Goal: Information Seeking & Learning: Learn about a topic

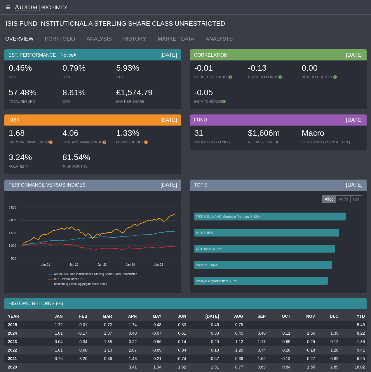
click at [8, 8] on icon at bounding box center [7, 7] width 15 height 5
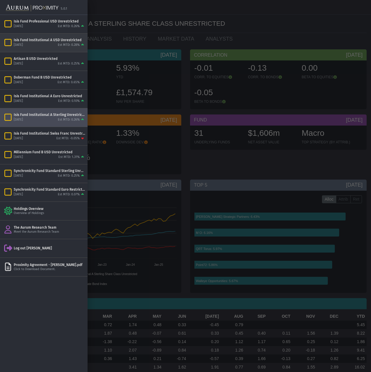
click at [53, 43] on div "[DATE] Est MTD: 0.28%" at bounding box center [50, 45] width 72 height 5
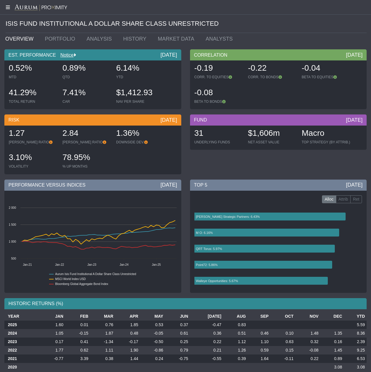
click at [6, 6] on icon at bounding box center [7, 7] width 15 height 5
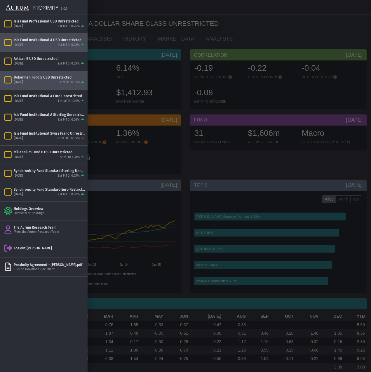
click at [41, 78] on div "Doberman Fund B USD Unrestricted" at bounding box center [50, 77] width 72 height 5
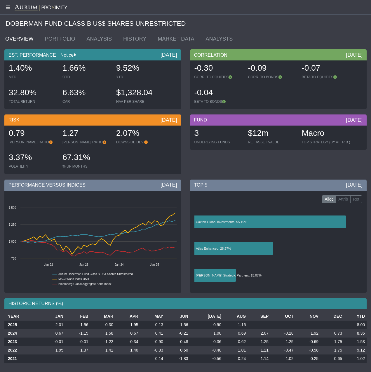
scroll to position [1, 0]
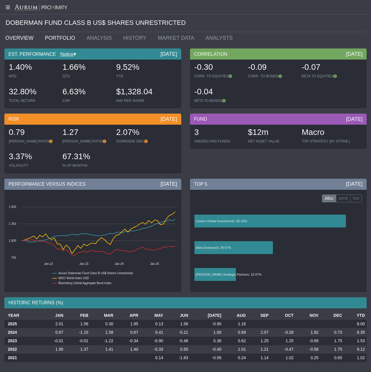
click at [53, 38] on link "PORTFOLIO" at bounding box center [62, 38] width 42 height 12
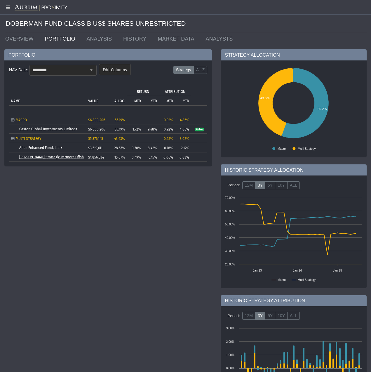
click at [60, 157] on link "[PERSON_NAME] Strategic Partners Offshore Fund, Ltd." at bounding box center [63, 157] width 88 height 4
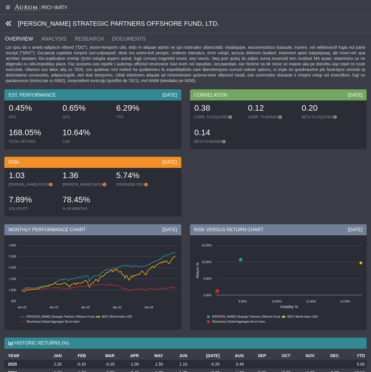
click at [9, 22] on icon at bounding box center [9, 23] width 6 height 6
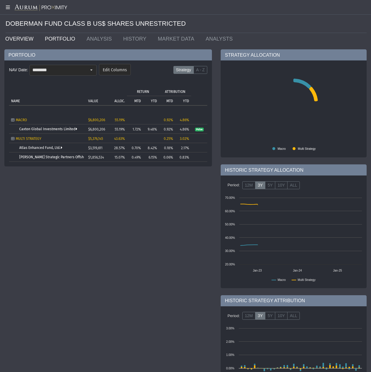
click at [19, 40] on link "OVERVIEW" at bounding box center [21, 39] width 40 height 12
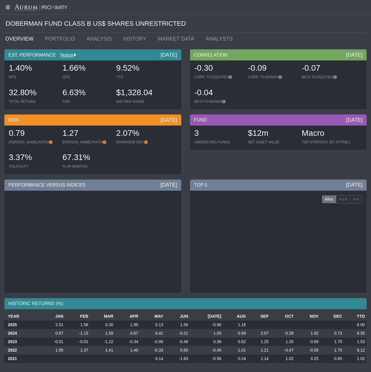
click at [9, 8] on icon at bounding box center [7, 7] width 15 height 5
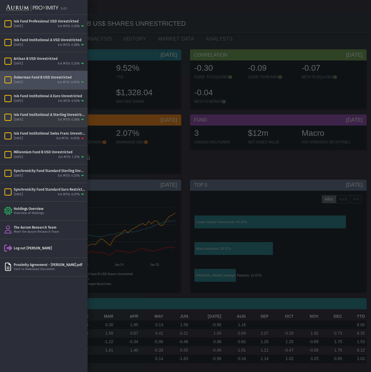
click at [48, 117] on div "Isis Fund Institutional A Sterling Unrestricted" at bounding box center [50, 114] width 72 height 5
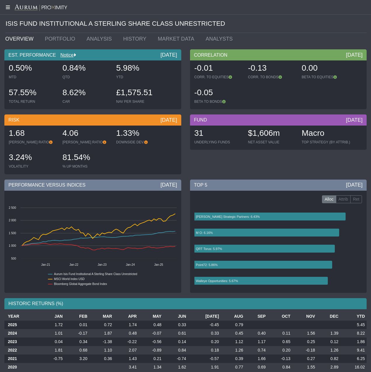
click at [8, 8] on icon at bounding box center [7, 7] width 15 height 5
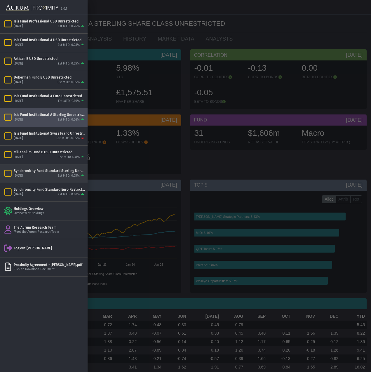
click at [56, 173] on div "[DATE] Est MTD: 0.25%" at bounding box center [50, 175] width 72 height 5
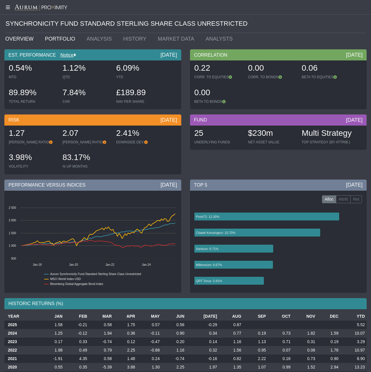
click at [57, 38] on link "PORTFOLIO" at bounding box center [62, 39] width 42 height 12
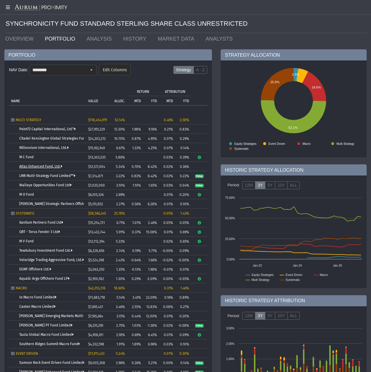
click at [38, 165] on link "Atlas Enhanced Fund, Ltd." at bounding box center [40, 166] width 43 height 4
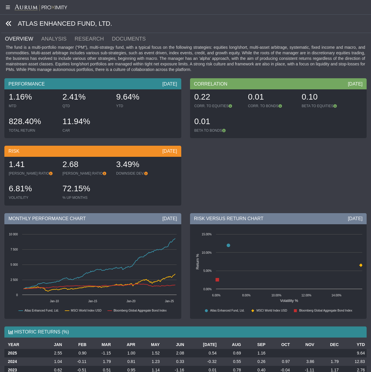
click at [6, 23] on icon at bounding box center [9, 23] width 6 height 6
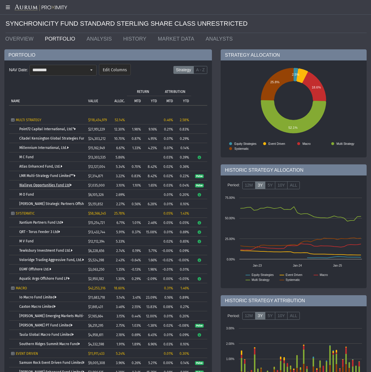
click at [40, 186] on link "Walleye Opportunities Fund Ltd" at bounding box center [45, 185] width 52 height 4
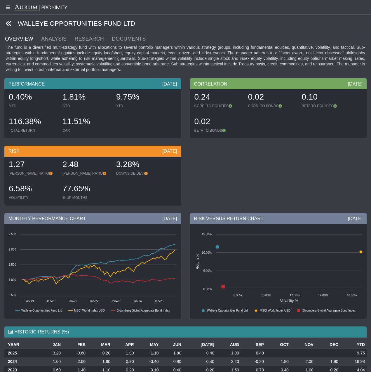
click at [8, 20] on icon at bounding box center [9, 23] width 6 height 6
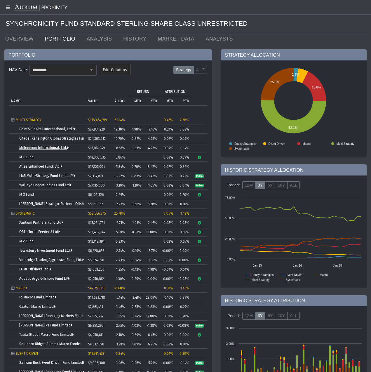
click at [39, 149] on link "Millennium International, Ltd." at bounding box center [43, 148] width 49 height 4
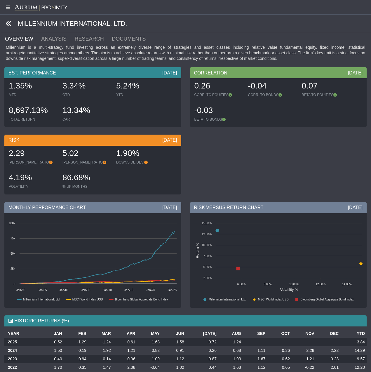
click at [8, 24] on icon at bounding box center [9, 23] width 6 height 6
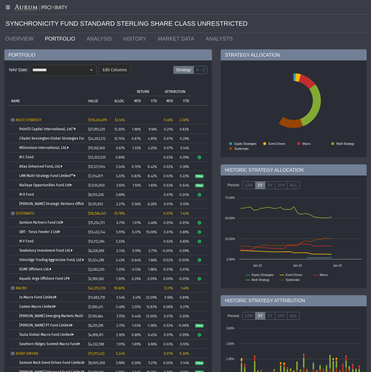
click at [8, 6] on icon at bounding box center [7, 7] width 15 height 5
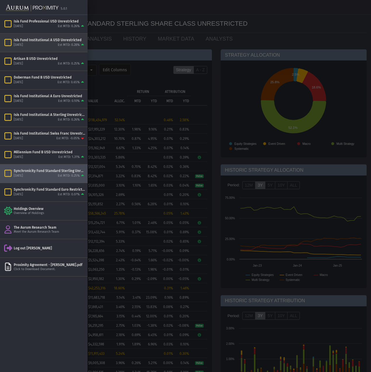
click at [43, 44] on div "[DATE] Est MTD: 0.28%" at bounding box center [50, 45] width 72 height 5
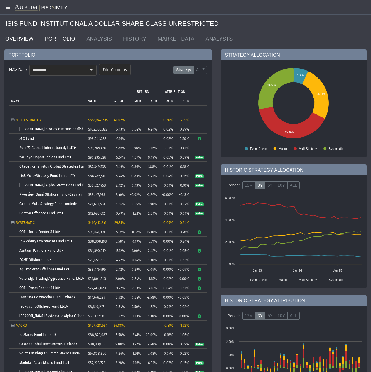
click at [16, 39] on link "OVERVIEW" at bounding box center [21, 39] width 40 height 12
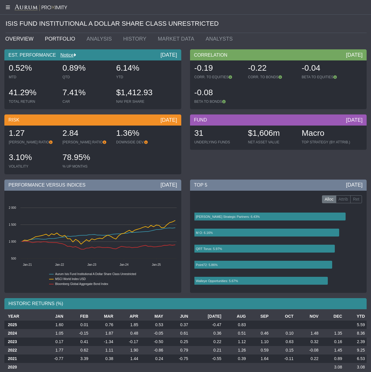
click at [55, 37] on link "PORTFOLIO" at bounding box center [62, 39] width 42 height 12
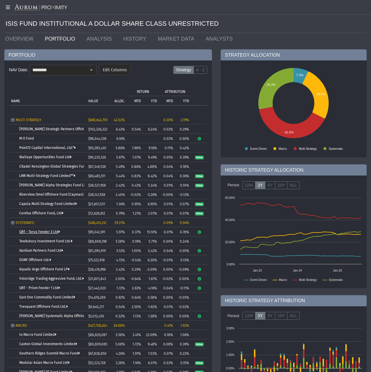
click at [45, 231] on link "QRT - Torus Feeder 3 Ltd" at bounding box center [39, 232] width 41 height 4
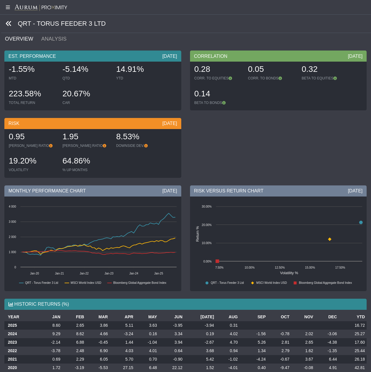
click at [8, 23] on icon at bounding box center [9, 23] width 6 height 6
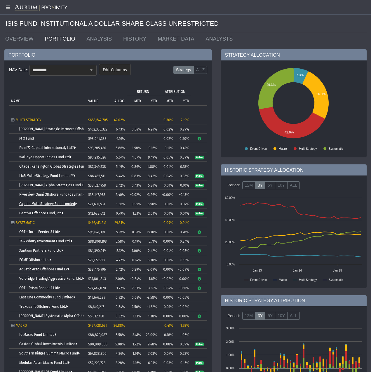
click at [40, 203] on link "Capula Multi Strategy Fund Limited" at bounding box center [47, 204] width 57 height 4
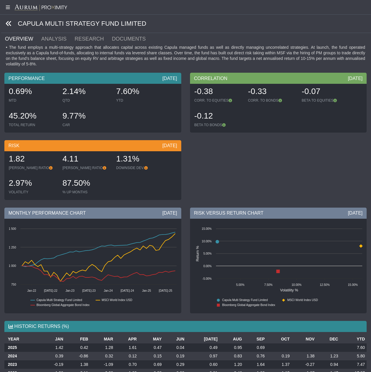
click at [8, 23] on icon at bounding box center [9, 23] width 6 height 6
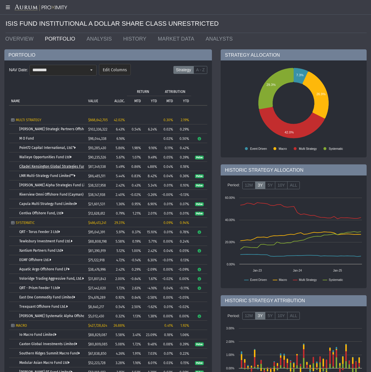
click at [61, 168] on link "Citadel Kensington Global Strategies Fund Ltd." at bounding box center [57, 166] width 76 height 4
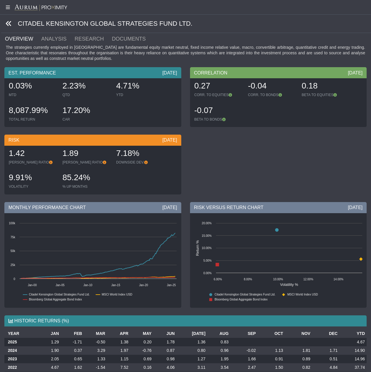
click at [8, 23] on icon at bounding box center [9, 23] width 6 height 6
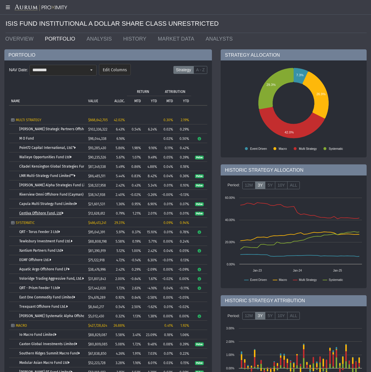
scroll to position [34, 0]
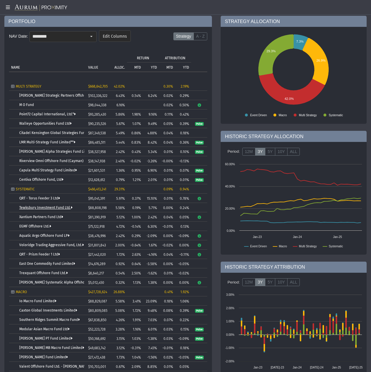
click at [41, 207] on link "Tewksbury Investment Fund Ltd." at bounding box center [45, 207] width 53 height 4
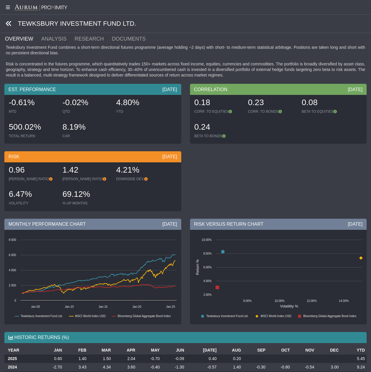
click at [10, 25] on icon at bounding box center [9, 23] width 6 height 6
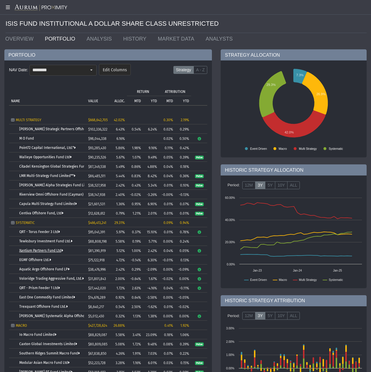
click at [37, 249] on link "Xantium Partners Fund Ltd" at bounding box center [41, 250] width 44 height 4
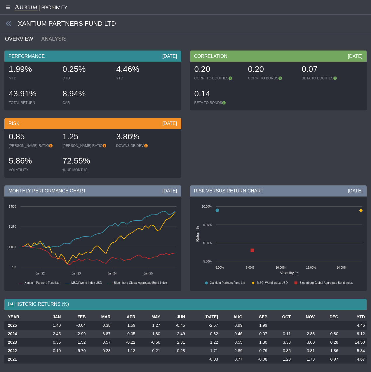
drag, startPoint x: 8, startPoint y: 23, endPoint x: 13, endPoint y: 22, distance: 5.0
click at [8, 23] on icon at bounding box center [9, 23] width 6 height 6
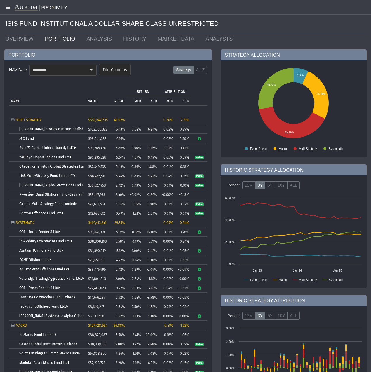
click at [34, 257] on td "EGMF Offshore Ltd." at bounding box center [47, 259] width 77 height 9
click at [36, 259] on link "EGMF Offshore Ltd." at bounding box center [35, 260] width 32 height 4
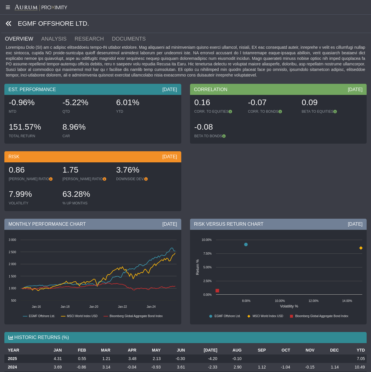
click at [8, 25] on icon at bounding box center [9, 23] width 6 height 6
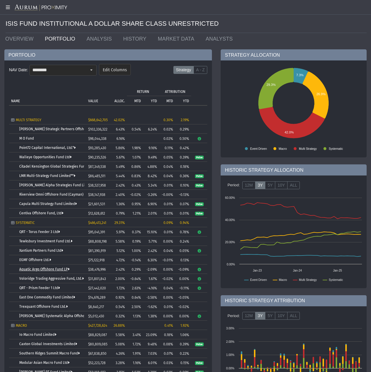
click at [34, 271] on link "Aquatic Argo Offshore Fund LP" at bounding box center [44, 269] width 50 height 4
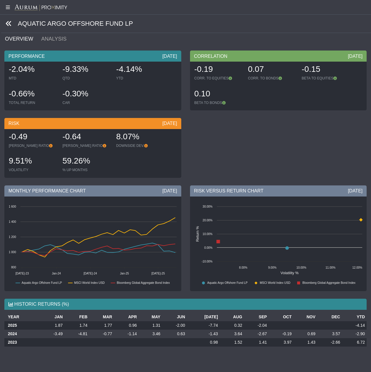
click at [9, 25] on icon at bounding box center [9, 23] width 6 height 6
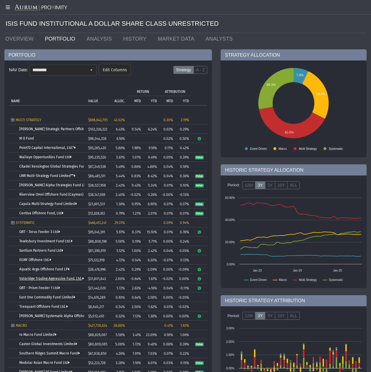
click at [60, 278] on link "Voloridge Trading Aggressive Fund, Ltd." at bounding box center [51, 278] width 64 height 4
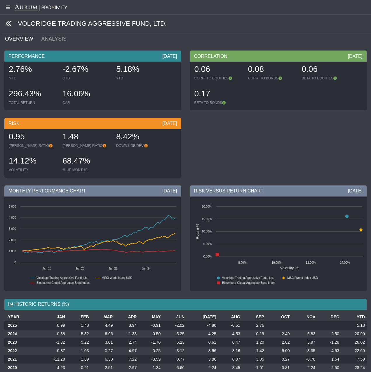
click at [8, 24] on icon at bounding box center [9, 23] width 6 height 6
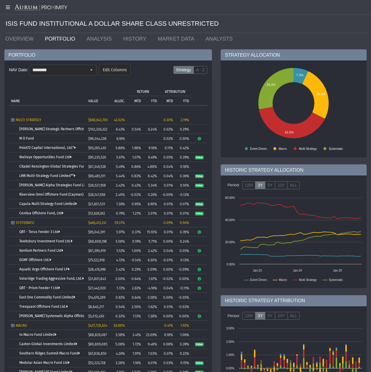
scroll to position [51, 0]
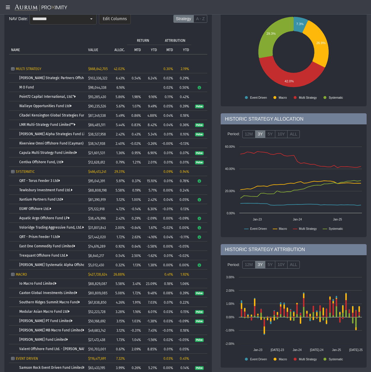
click at [47, 253] on td "Trexquant Offshore Fund Ltd." at bounding box center [47, 255] width 77 height 9
click at [46, 257] on link "Trexquant Offshore Fund Ltd." at bounding box center [43, 255] width 48 height 4
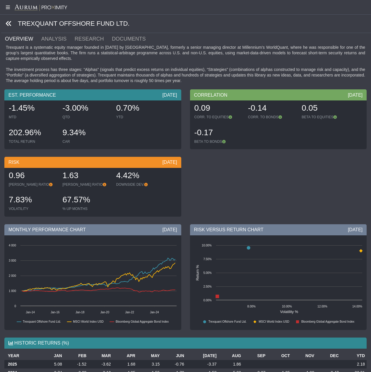
click at [10, 24] on icon at bounding box center [9, 23] width 6 height 6
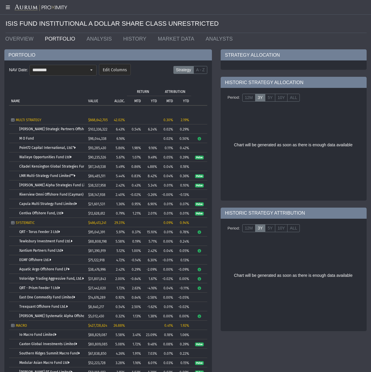
scroll to position [94, 0]
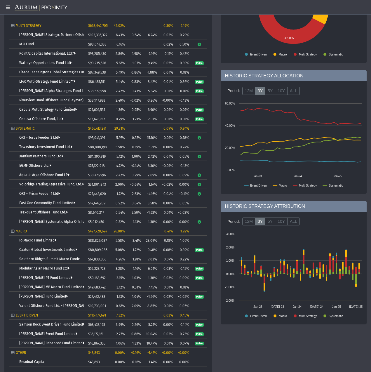
click at [34, 193] on link "QRT - Prism Feeder 1 Ltd" at bounding box center [39, 193] width 41 height 4
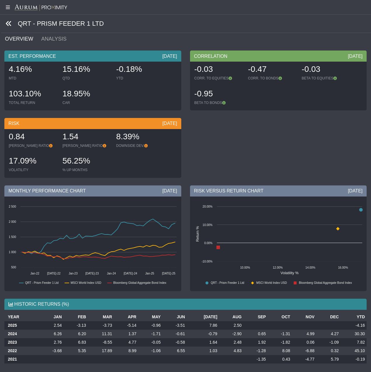
click at [9, 24] on icon at bounding box center [9, 23] width 6 height 6
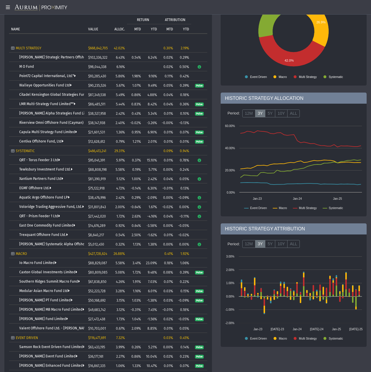
scroll to position [88, 0]
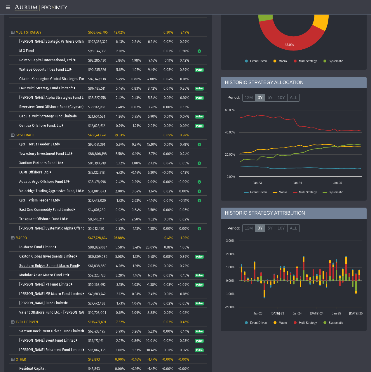
click at [50, 267] on link "Southern Ridges Summit Macro Fund" at bounding box center [49, 266] width 60 height 4
